Goal: Task Accomplishment & Management: Manage account settings

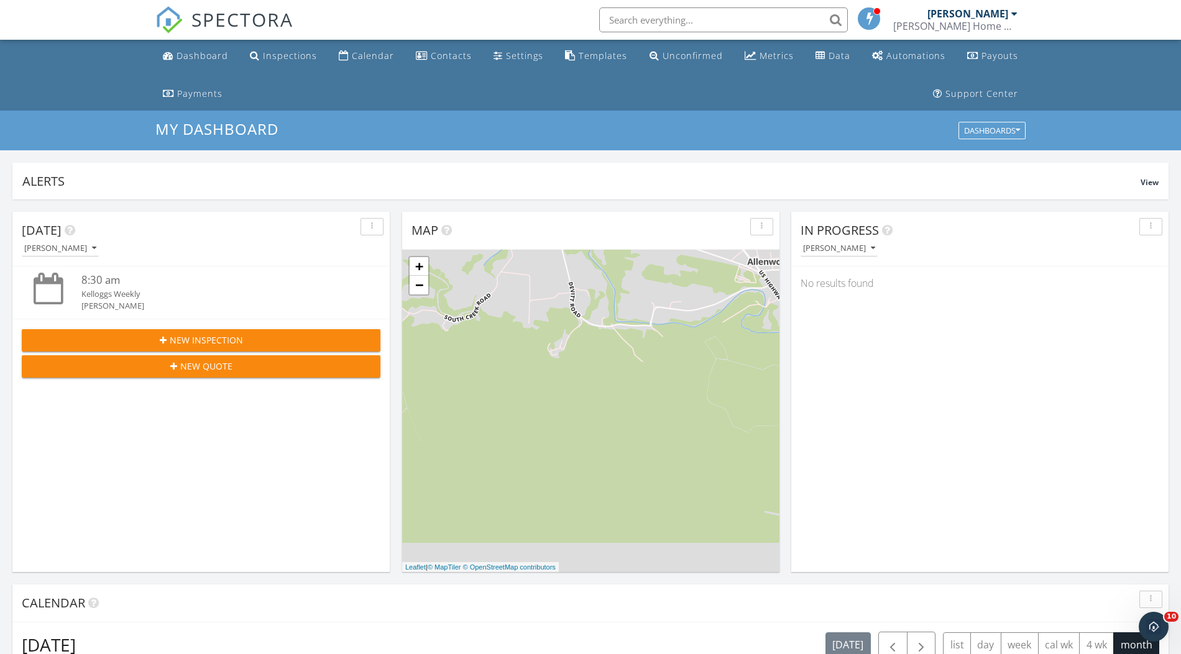
scroll to position [6, 6]
click at [355, 56] on div "Calendar" at bounding box center [373, 56] width 42 height 12
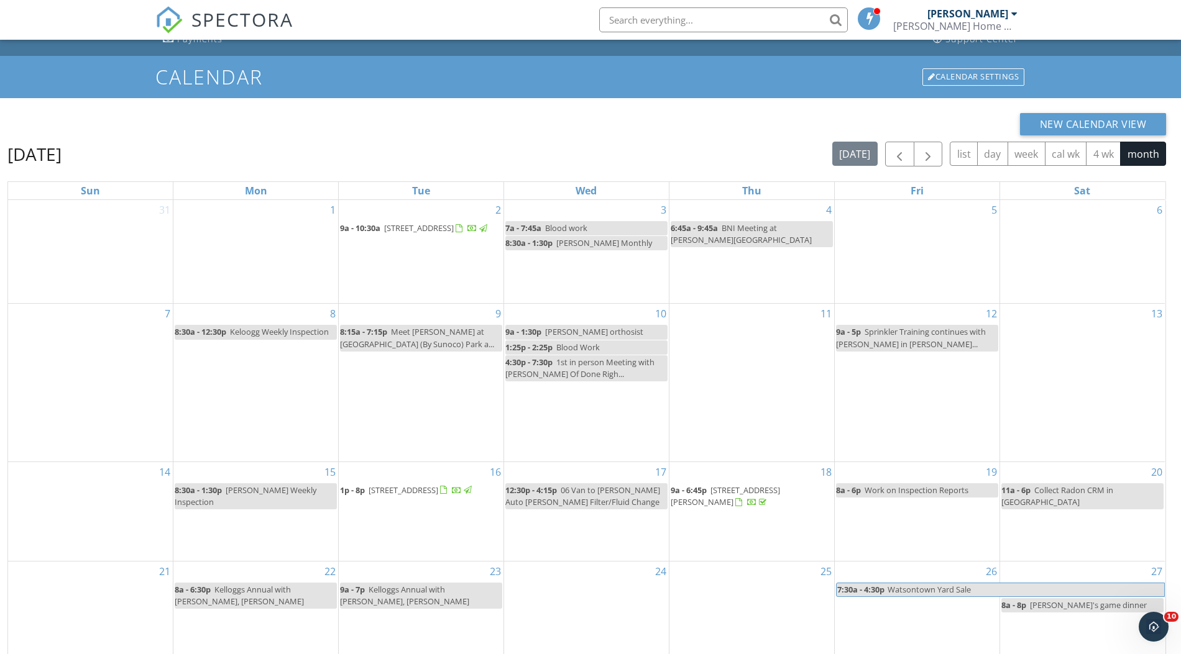
scroll to position [83, 0]
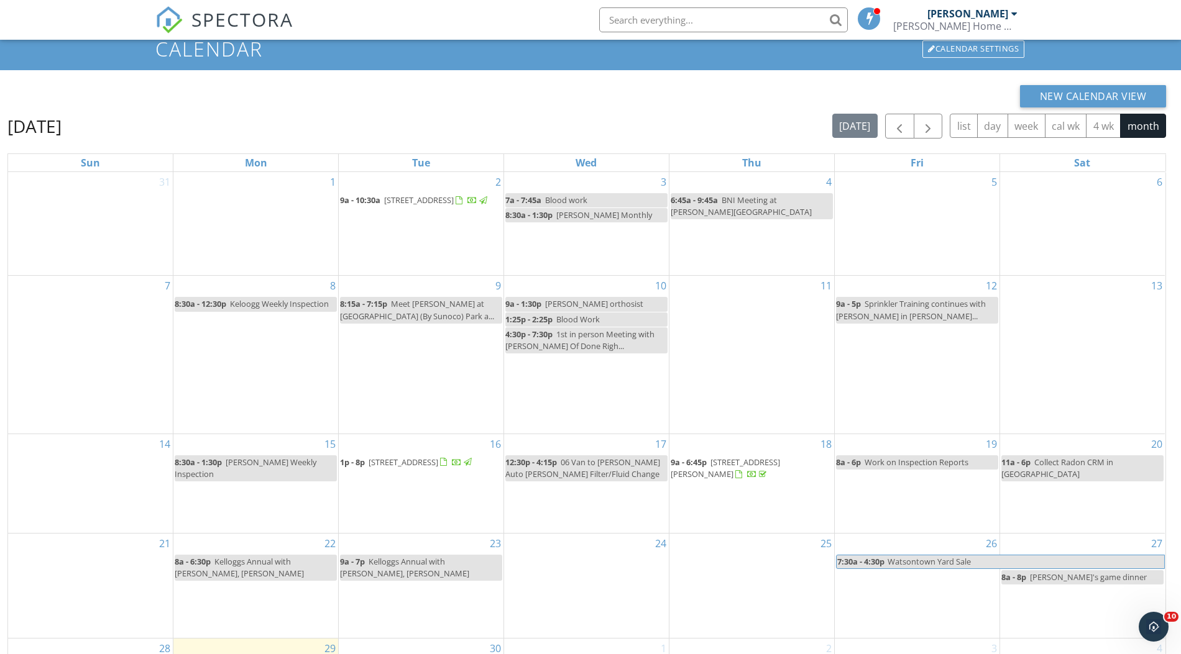
click at [686, 463] on span "9a - 6:45p" at bounding box center [689, 462] width 36 height 11
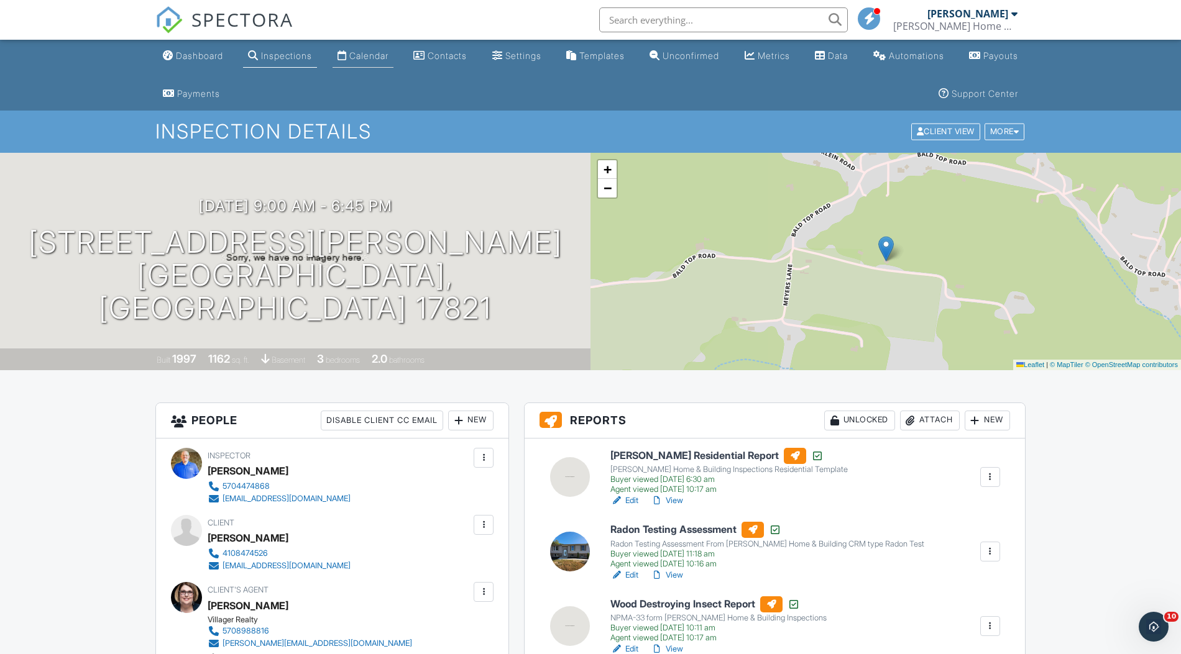
click at [369, 50] on link "Calendar" at bounding box center [362, 56] width 61 height 23
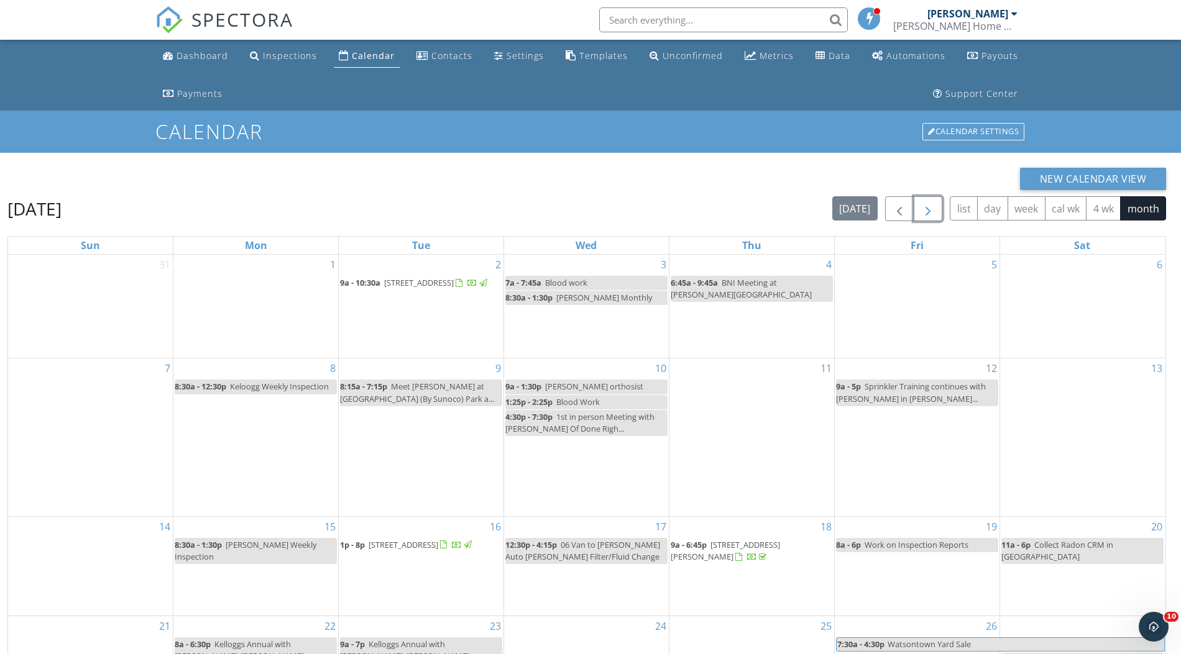
click at [925, 208] on span "button" at bounding box center [927, 209] width 15 height 15
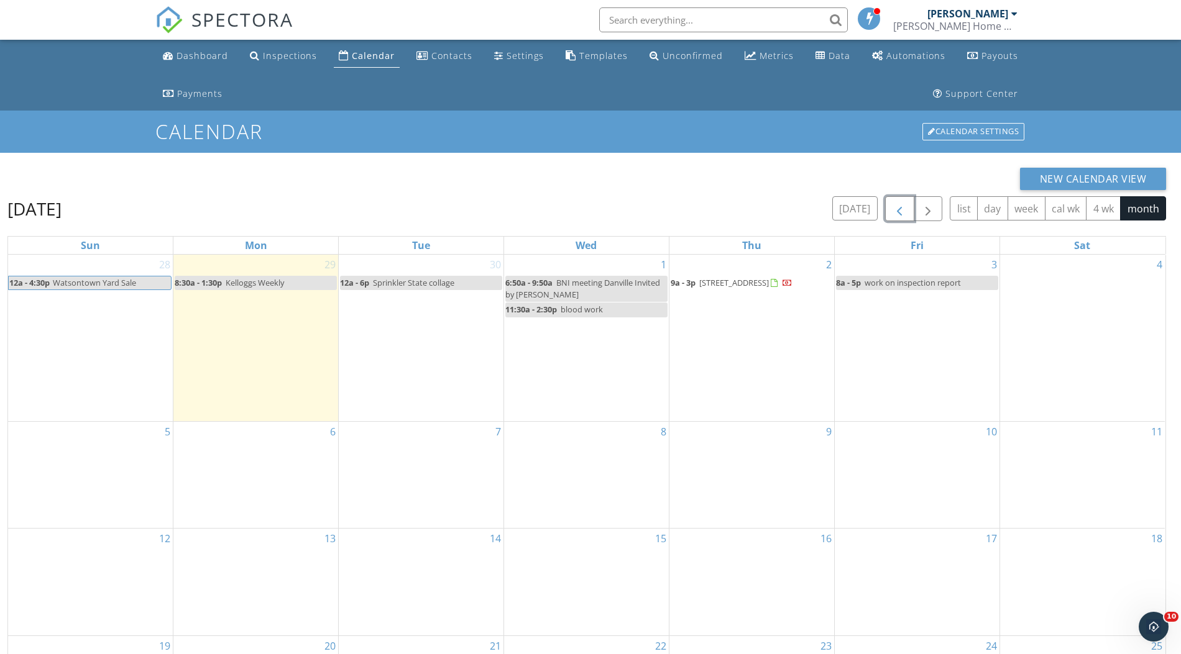
click at [896, 206] on span "button" at bounding box center [899, 209] width 15 height 15
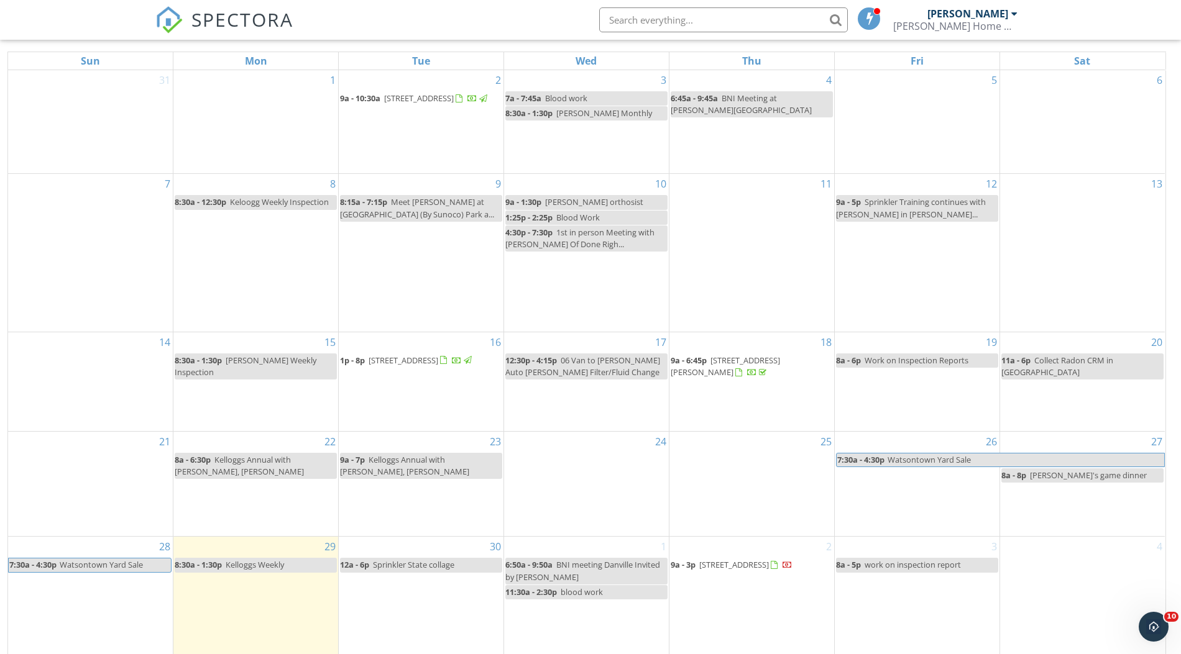
scroll to position [204, 0]
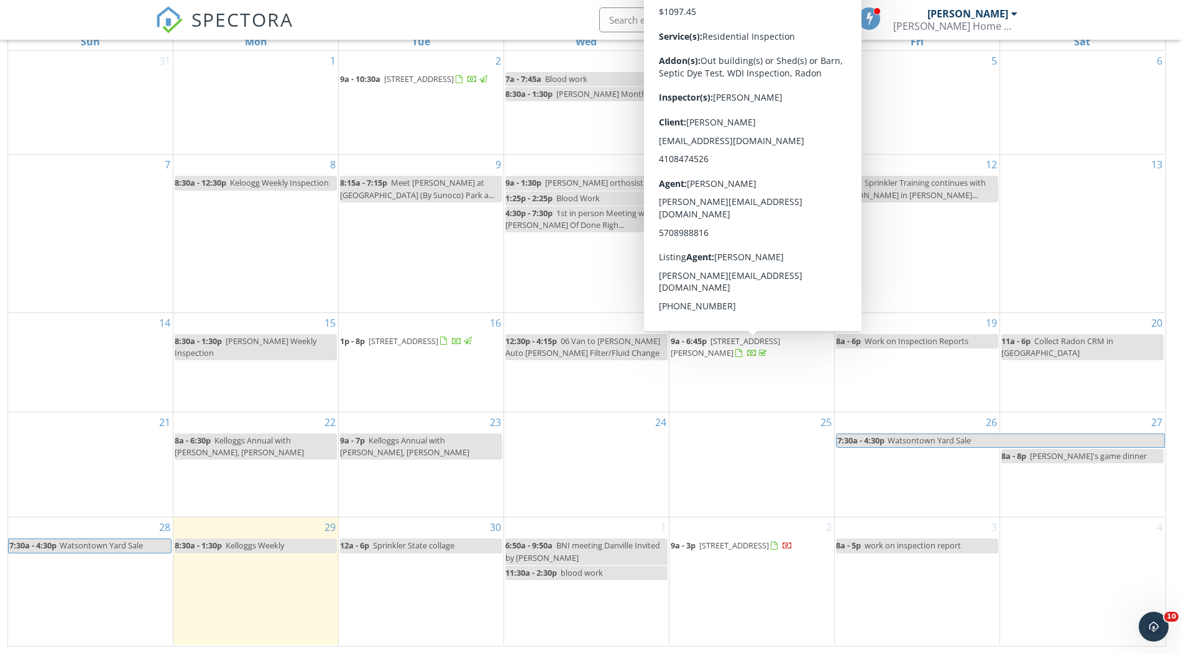
click at [692, 342] on span "9a - 6:45p" at bounding box center [689, 341] width 36 height 11
